Goal: Navigation & Orientation: Find specific page/section

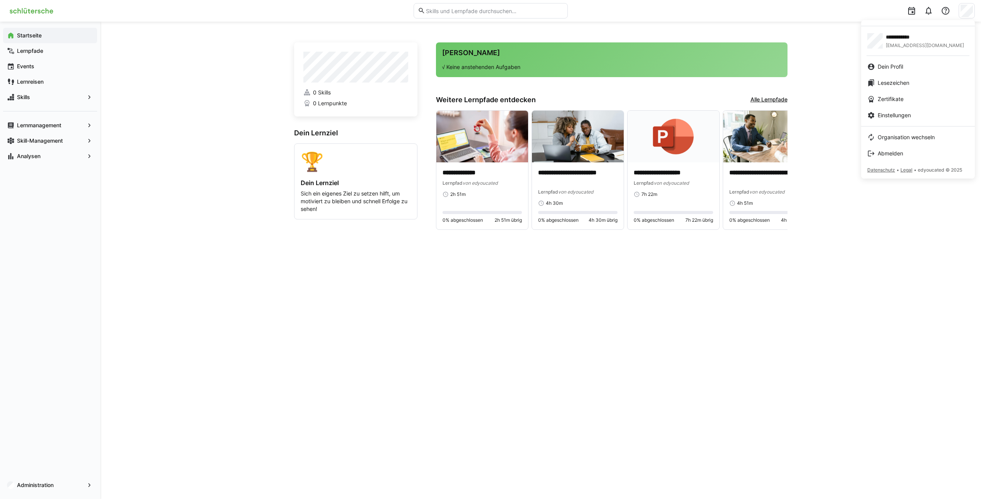
click at [39, 491] on div at bounding box center [490, 249] width 981 height 499
click at [0, 0] on app-navigation-label "Administration" at bounding box center [0, 0] width 0 height 0
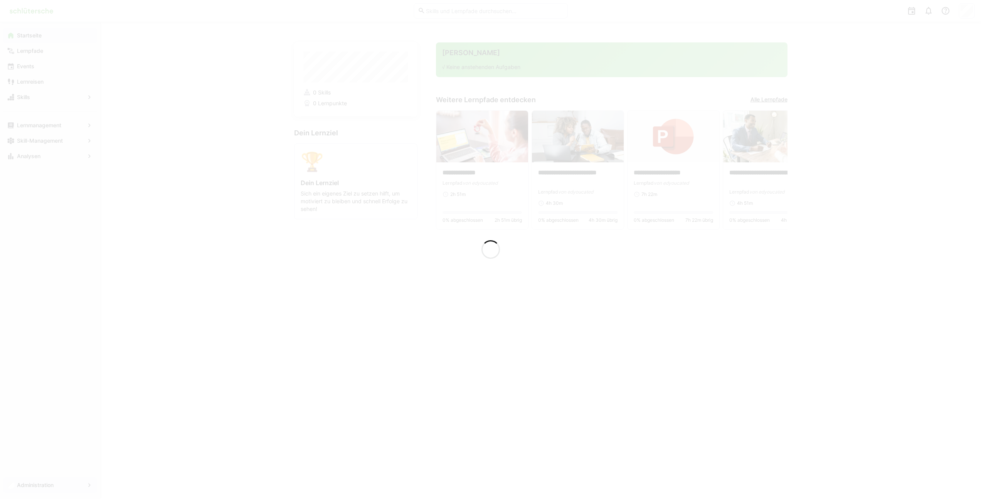
click at [54, 484] on div at bounding box center [490, 249] width 981 height 499
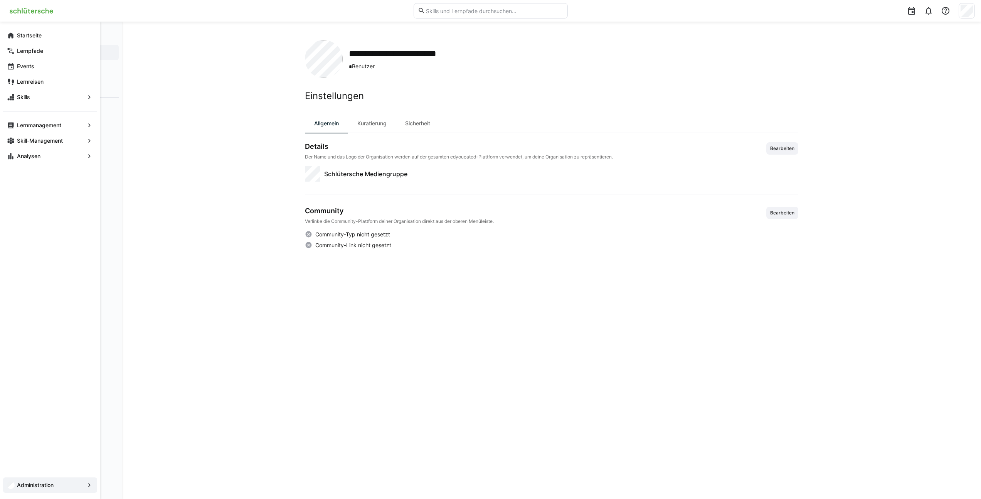
click at [87, 486] on eds-icon at bounding box center [90, 485] width 8 height 8
click at [16, 34] on span "Startseite" at bounding box center [54, 36] width 77 height 8
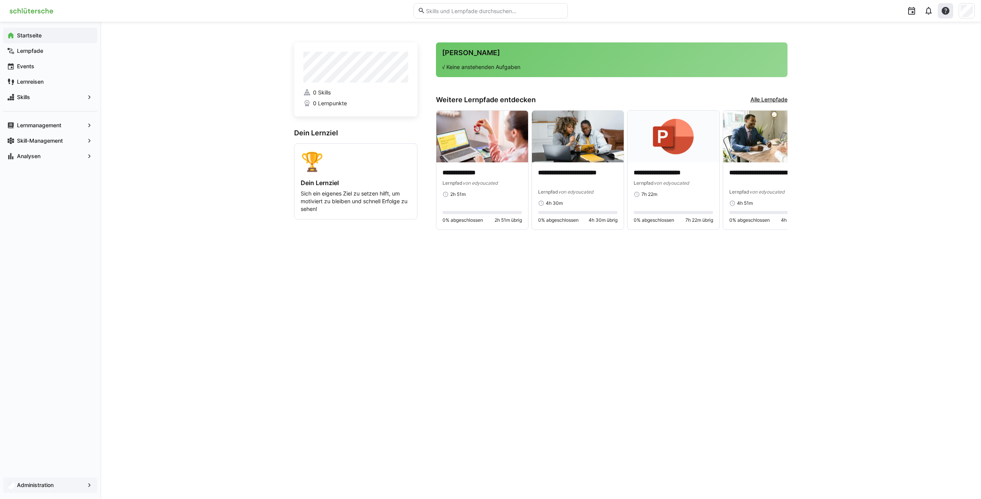
click at [948, 12] on eds-icon at bounding box center [945, 10] width 9 height 9
click at [925, 13] on eds-icon at bounding box center [928, 10] width 9 height 9
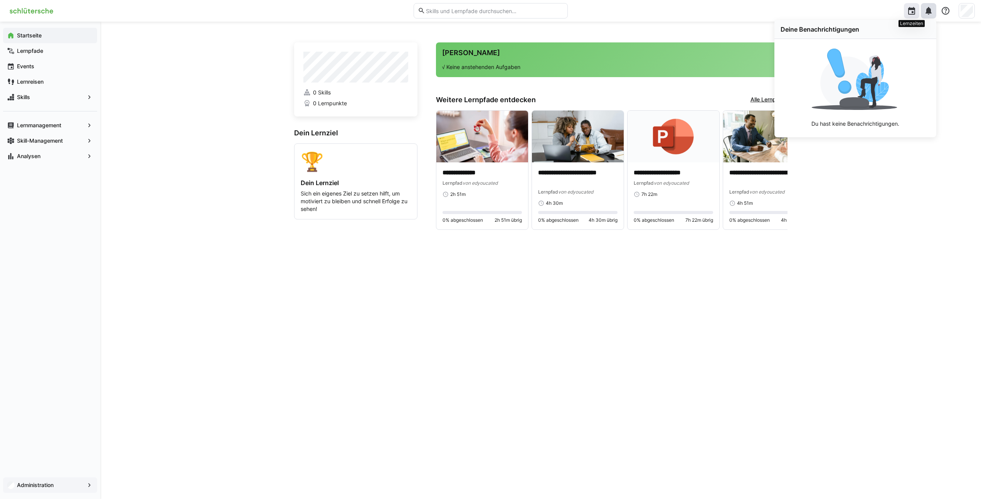
click at [911, 12] on eds-icon at bounding box center [911, 10] width 9 height 9
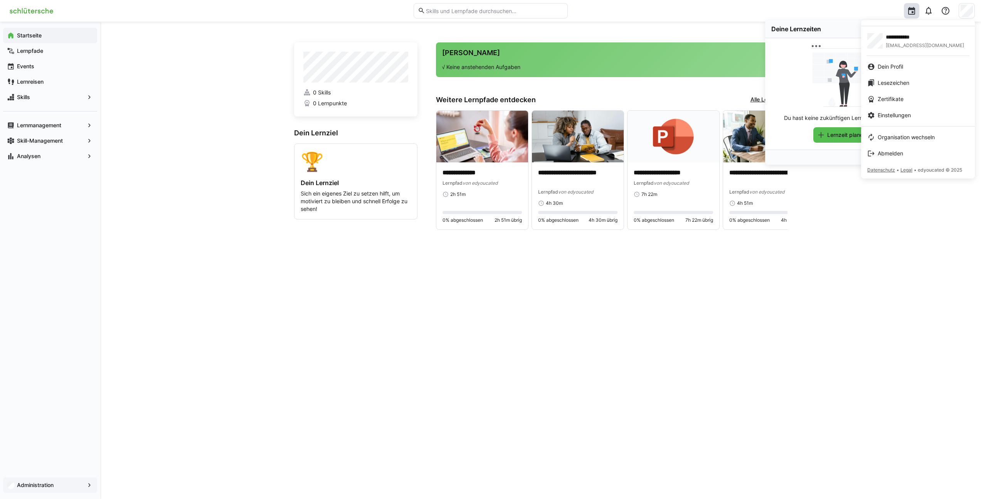
click at [876, 226] on div at bounding box center [490, 249] width 981 height 499
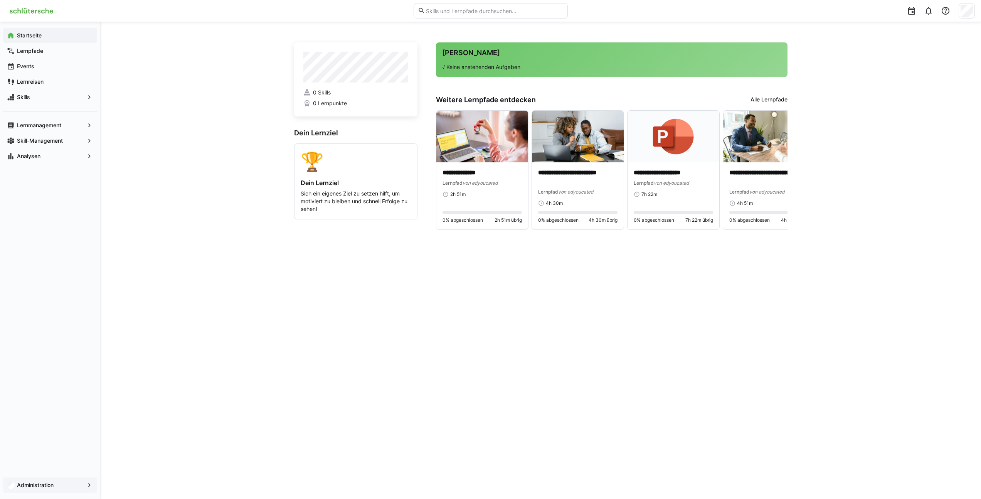
click at [616, 336] on div "**********" at bounding box center [540, 260] width 493 height 440
